Goal: Task Accomplishment & Management: Use online tool/utility

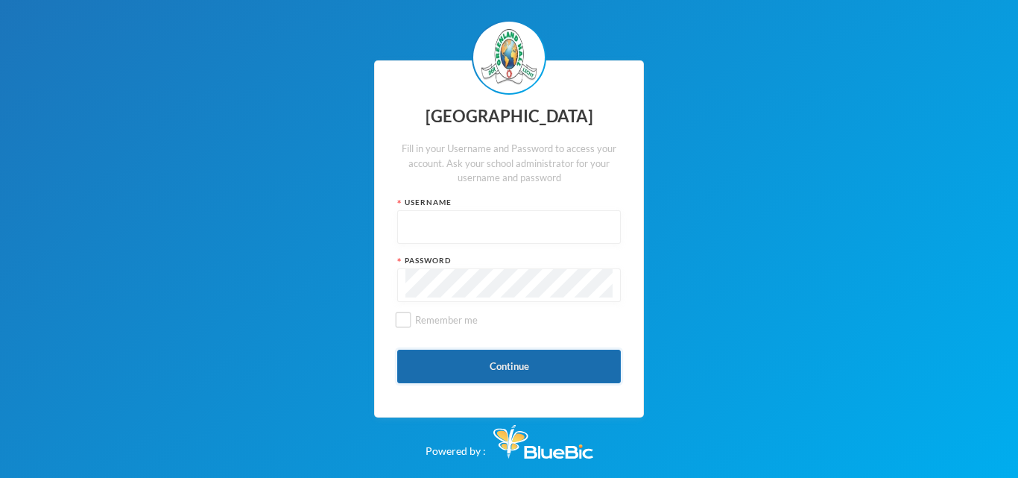
type input "glh23es30"
click at [443, 361] on button "Continue" at bounding box center [509, 366] width 224 height 34
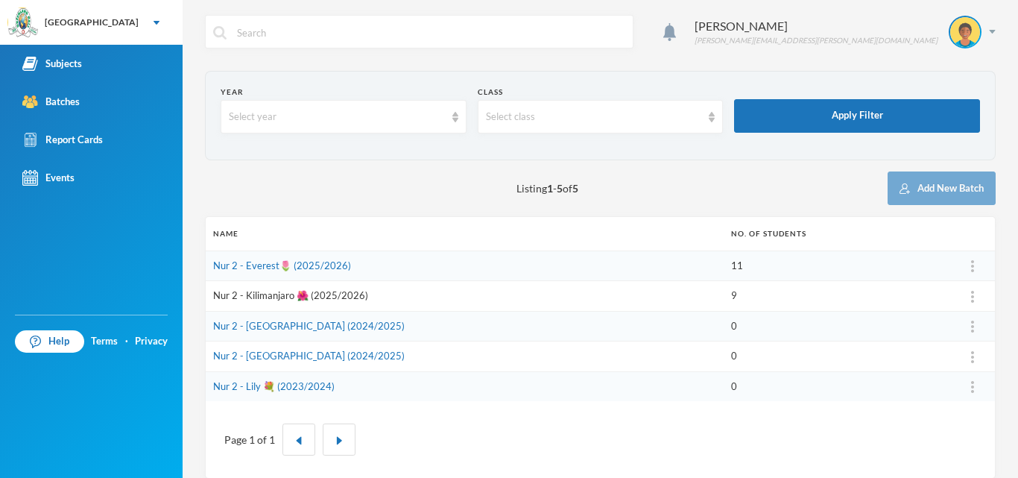
click at [323, 296] on link "Nur 2 - Kilimanjaro 🌺 (2025/2026)" at bounding box center [290, 295] width 155 height 12
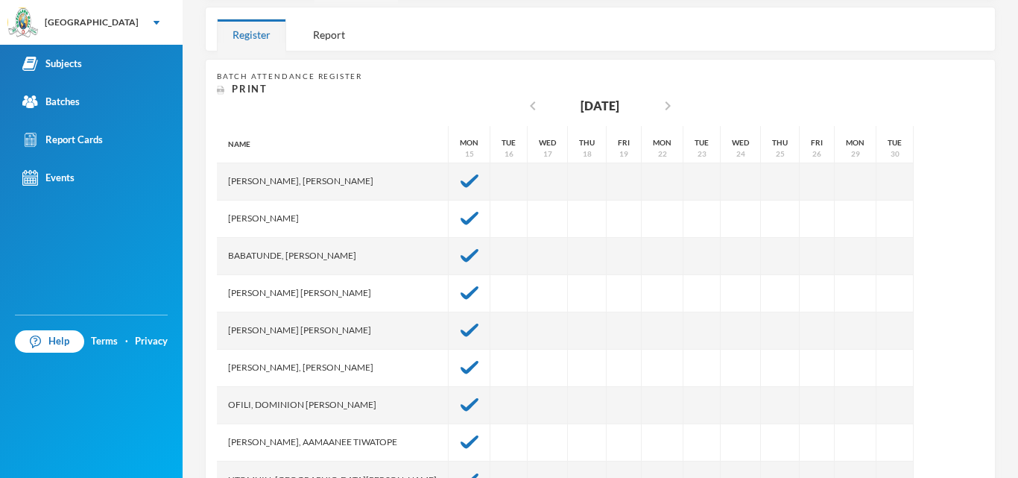
scroll to position [292, 0]
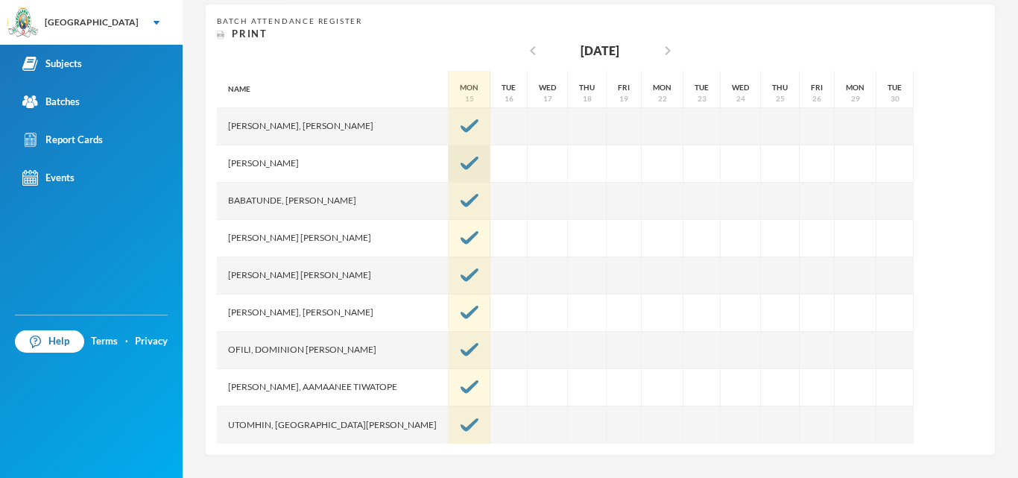
click at [449, 171] on div at bounding box center [470, 163] width 42 height 37
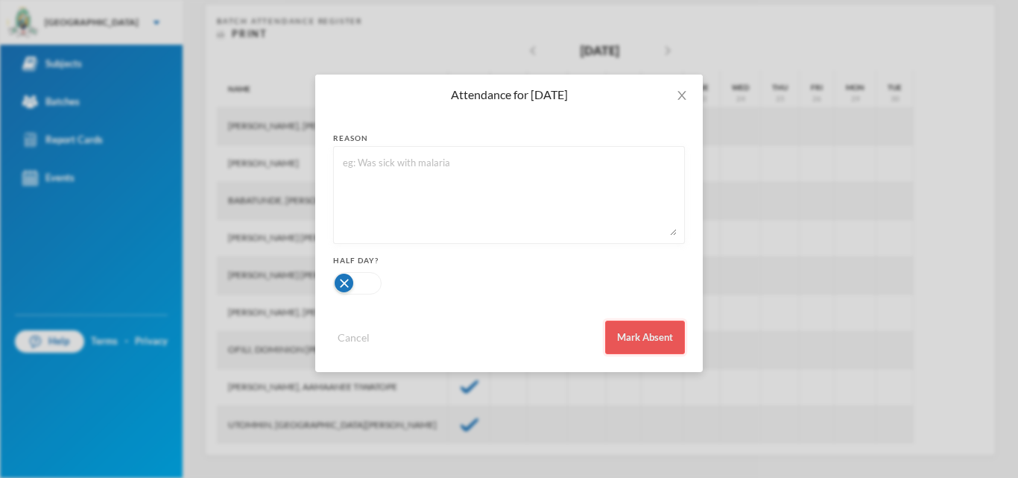
click at [623, 340] on button "Mark Absent" at bounding box center [645, 337] width 80 height 34
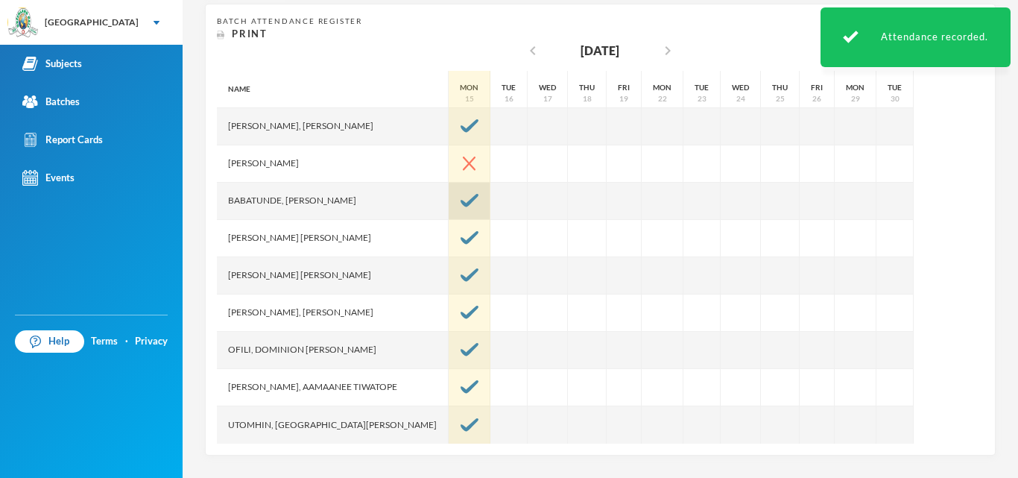
click at [461, 203] on img at bounding box center [470, 200] width 18 height 13
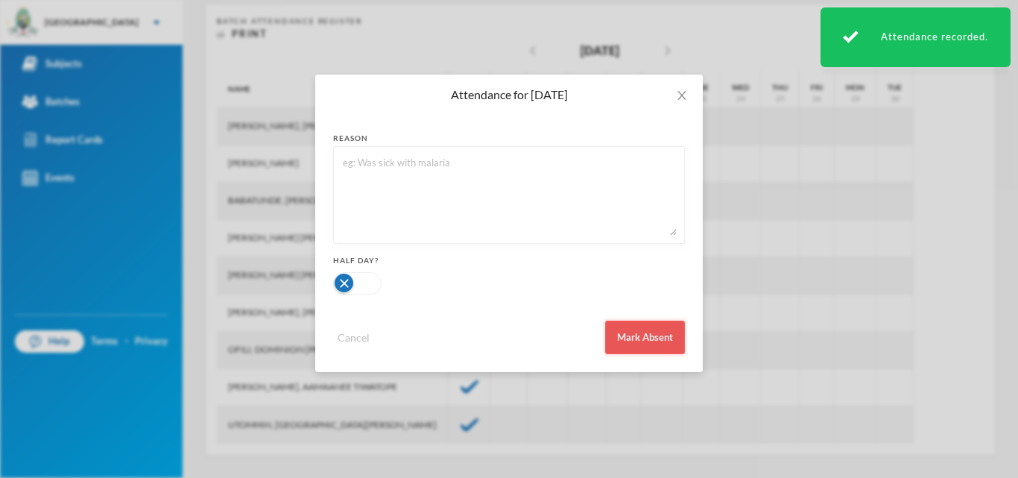
click at [630, 329] on button "Mark Absent" at bounding box center [645, 337] width 80 height 34
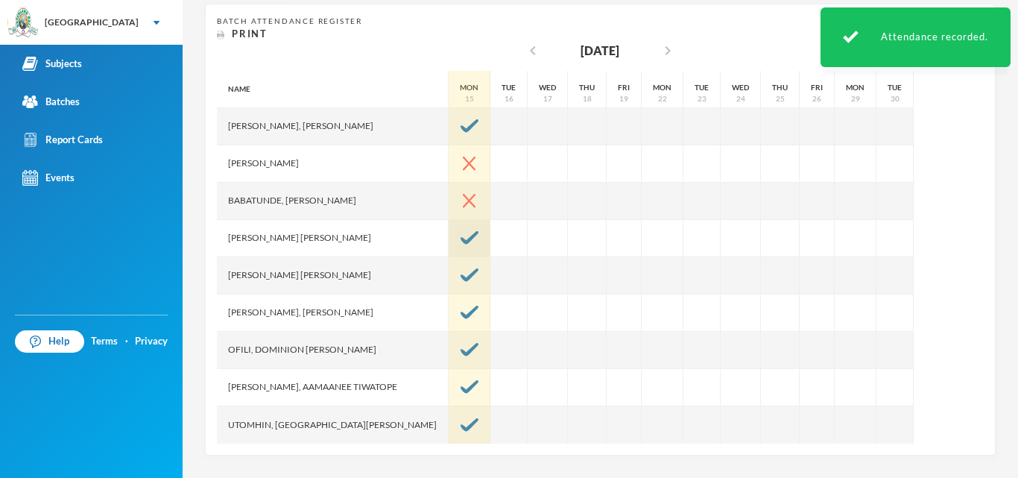
click at [461, 232] on img at bounding box center [470, 237] width 18 height 13
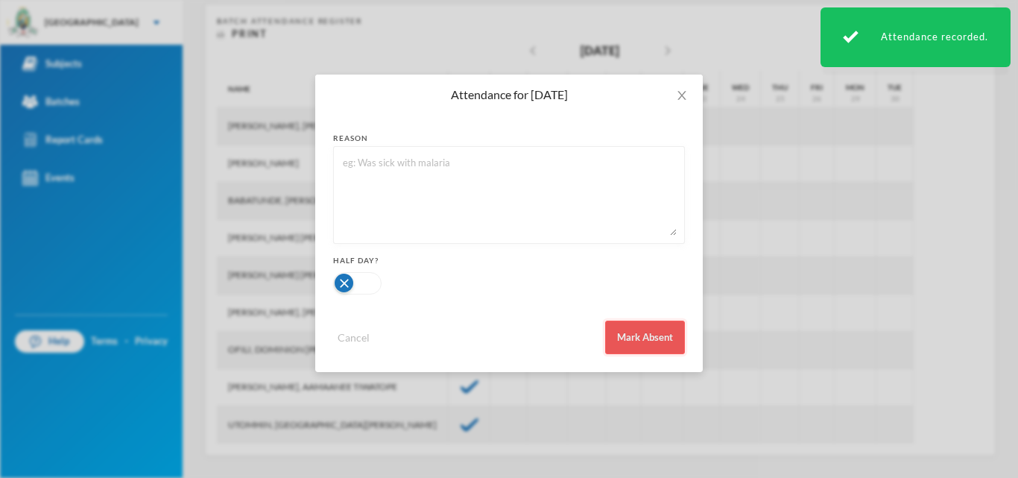
click at [627, 329] on button "Mark Absent" at bounding box center [645, 337] width 80 height 34
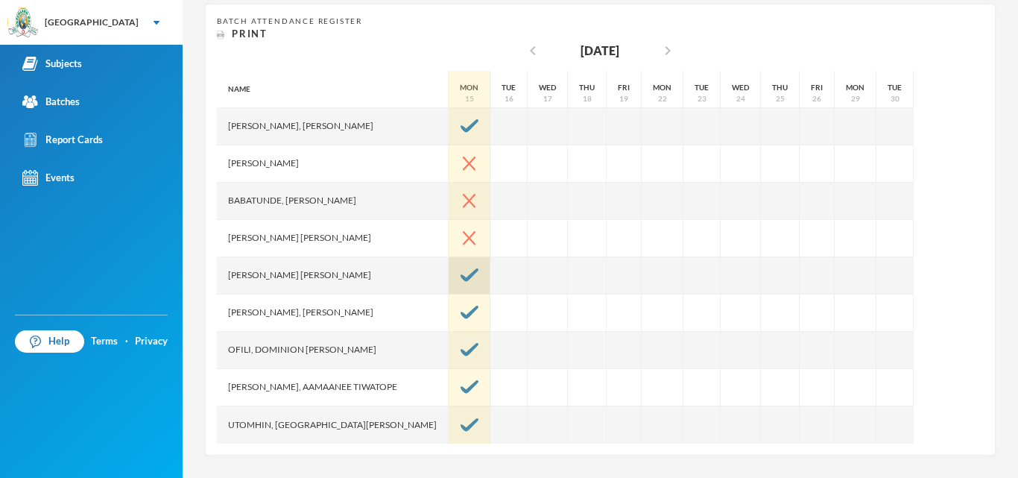
click at [461, 279] on img at bounding box center [470, 274] width 18 height 13
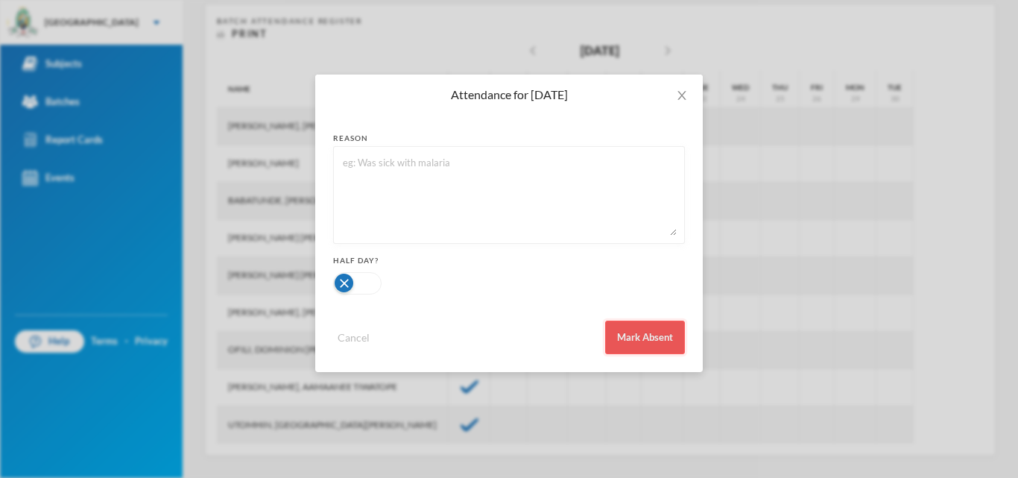
click at [641, 350] on button "Mark Absent" at bounding box center [645, 337] width 80 height 34
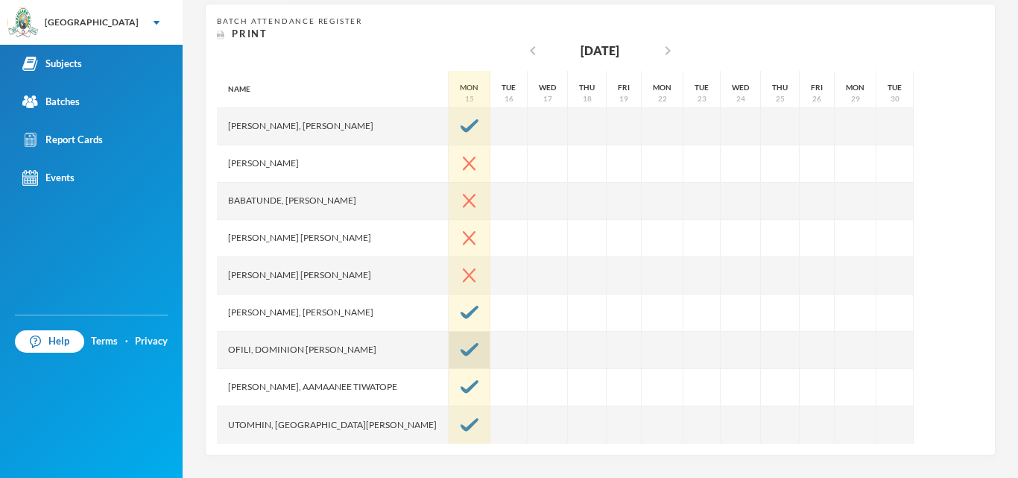
click at [461, 353] on img at bounding box center [470, 349] width 18 height 13
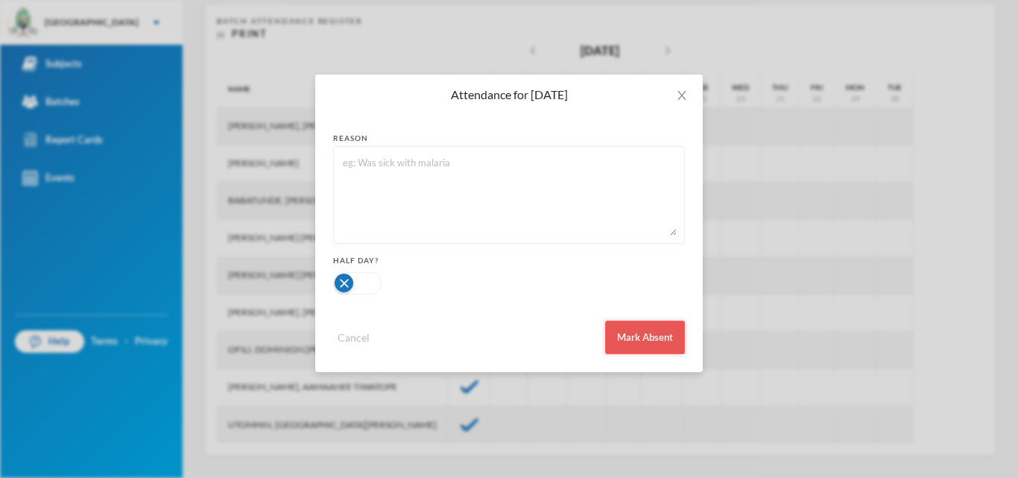
click at [621, 333] on button "Mark Absent" at bounding box center [645, 337] width 80 height 34
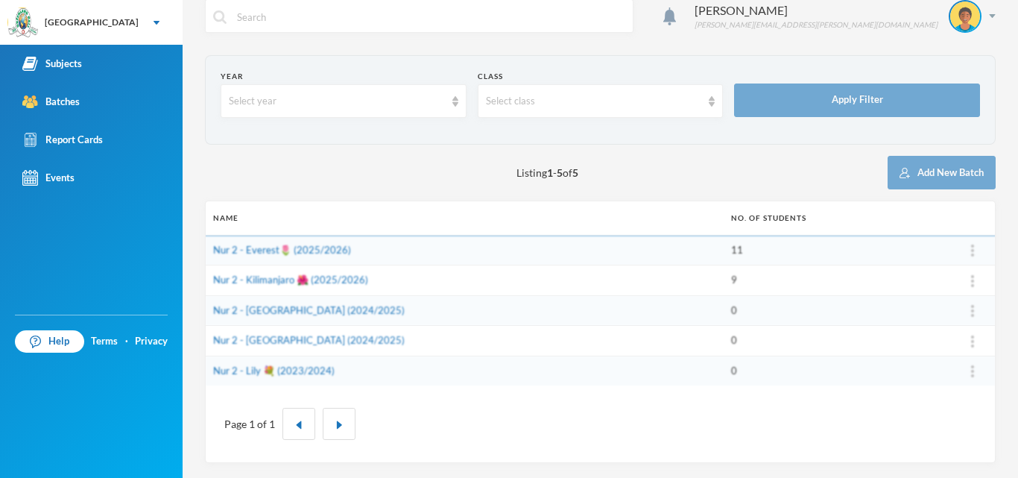
scroll to position [16, 0]
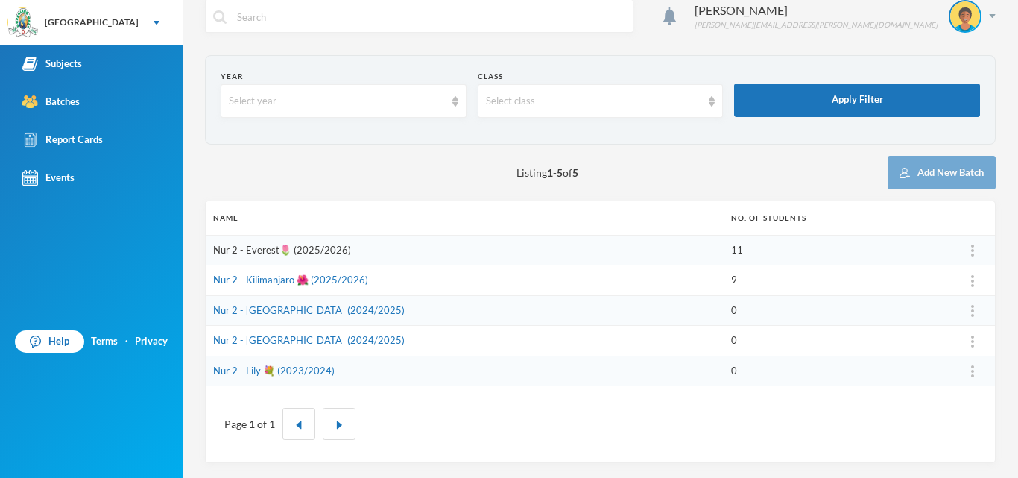
click at [273, 248] on link "Nur 2 - Everest🌷 (2025/2026)" at bounding box center [282, 250] width 138 height 12
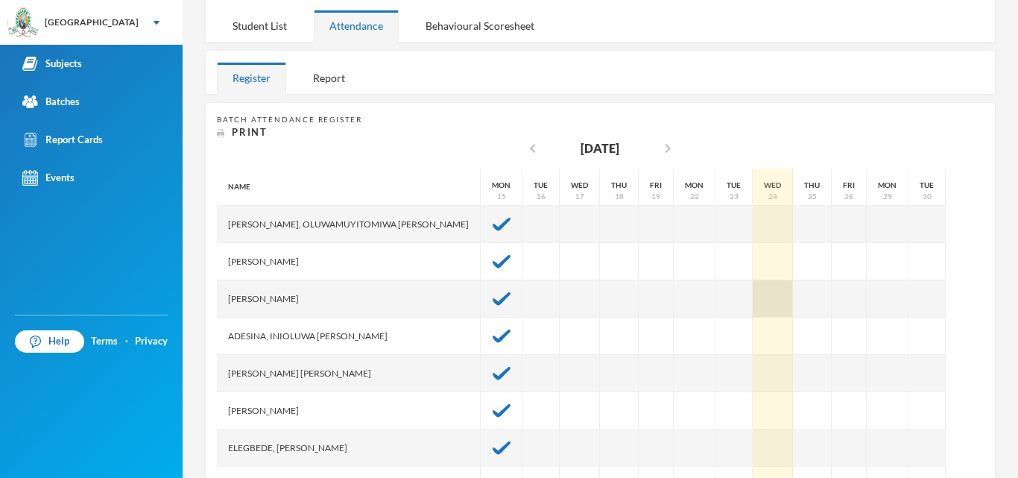
scroll to position [291, 0]
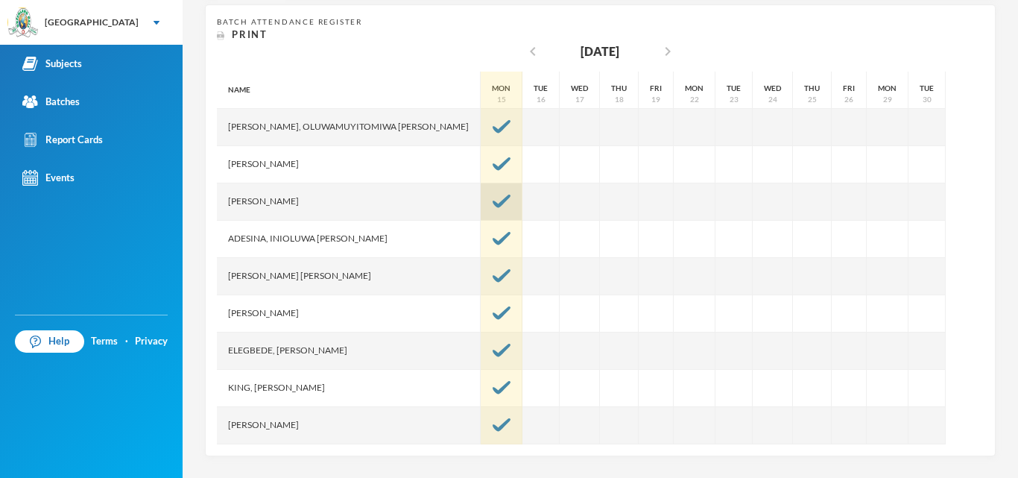
click at [493, 197] on img at bounding box center [502, 200] width 18 height 13
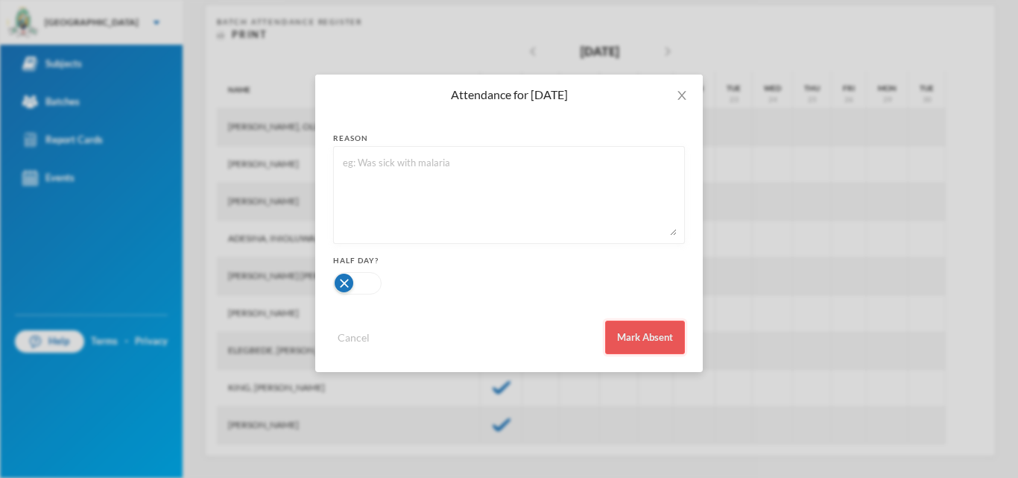
click at [616, 323] on button "Mark Absent" at bounding box center [645, 337] width 80 height 34
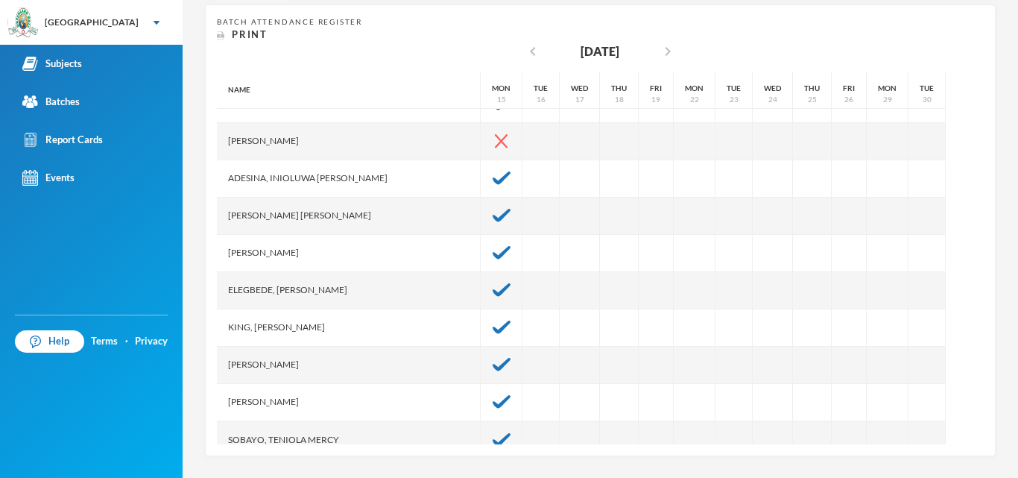
scroll to position [75, 0]
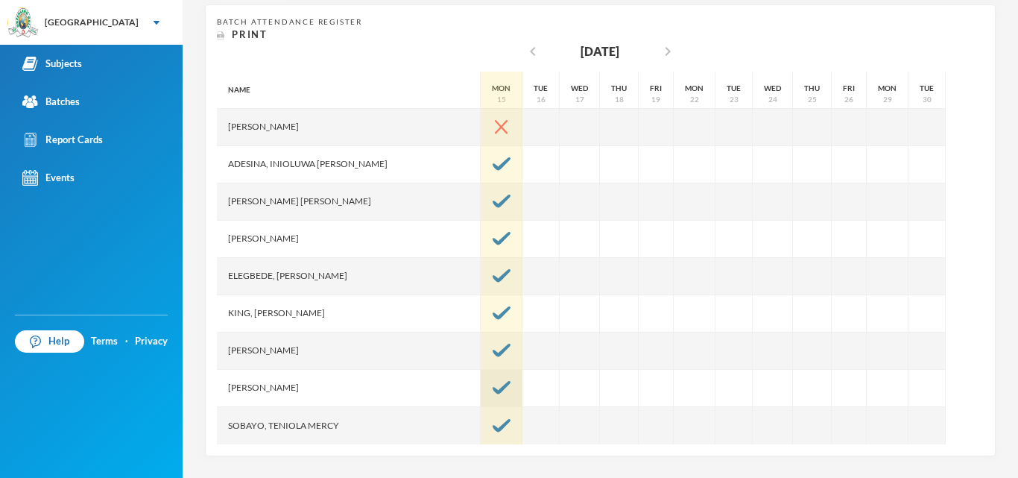
click at [493, 383] on img at bounding box center [502, 387] width 18 height 13
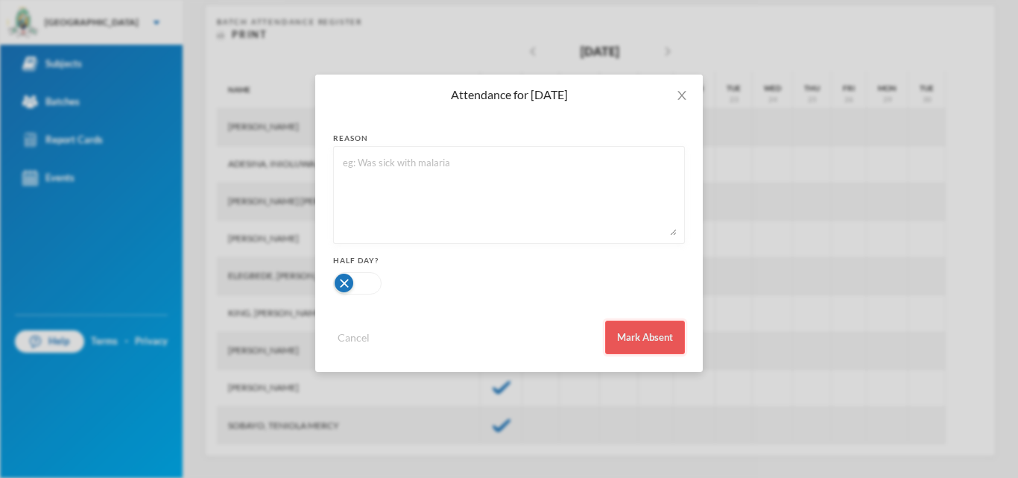
click at [611, 347] on button "Mark Absent" at bounding box center [645, 337] width 80 height 34
